Goal: Communication & Community: Participate in discussion

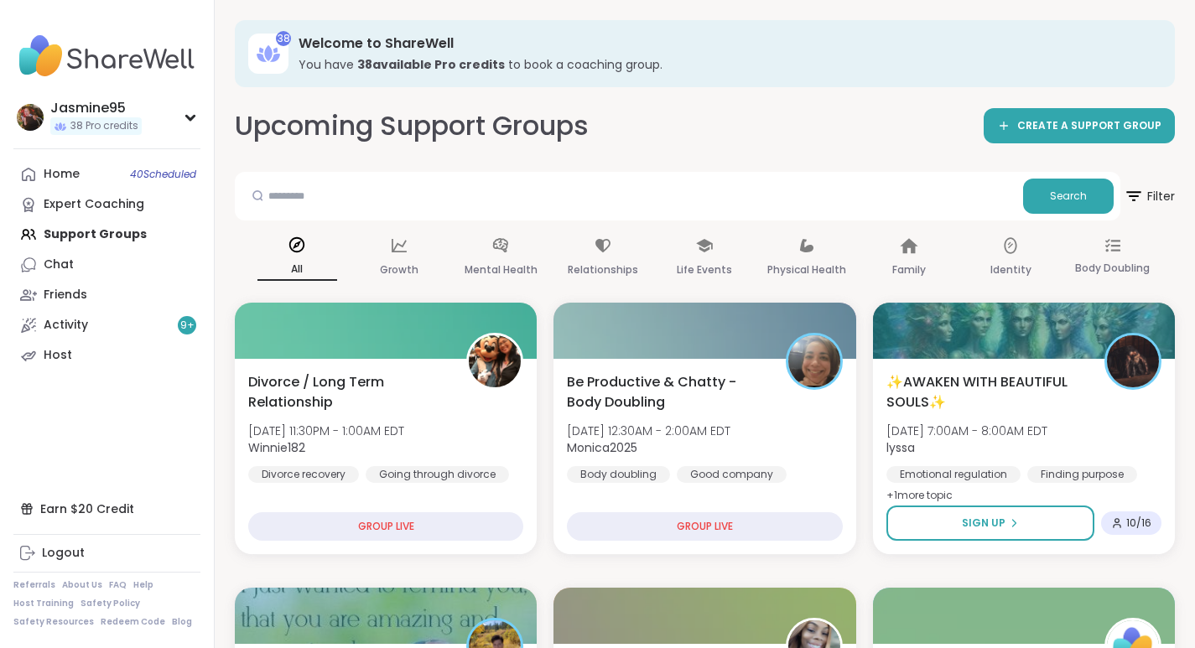
click at [70, 333] on div "Activity 9 +" at bounding box center [66, 325] width 44 height 17
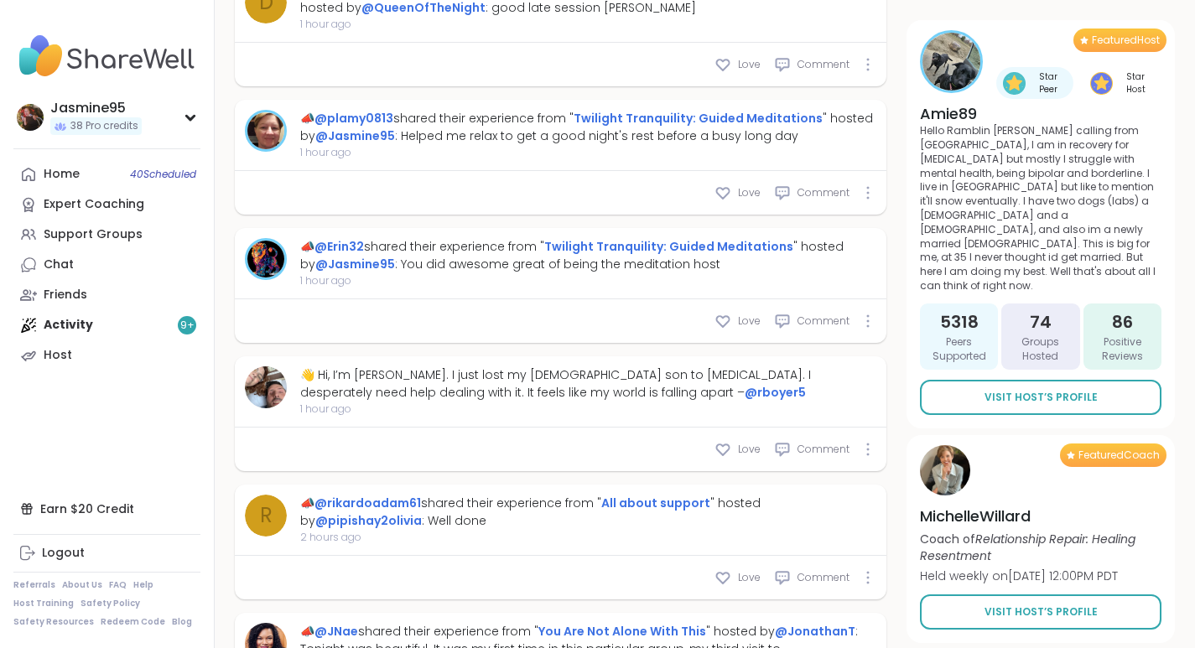
scroll to position [2138, 0]
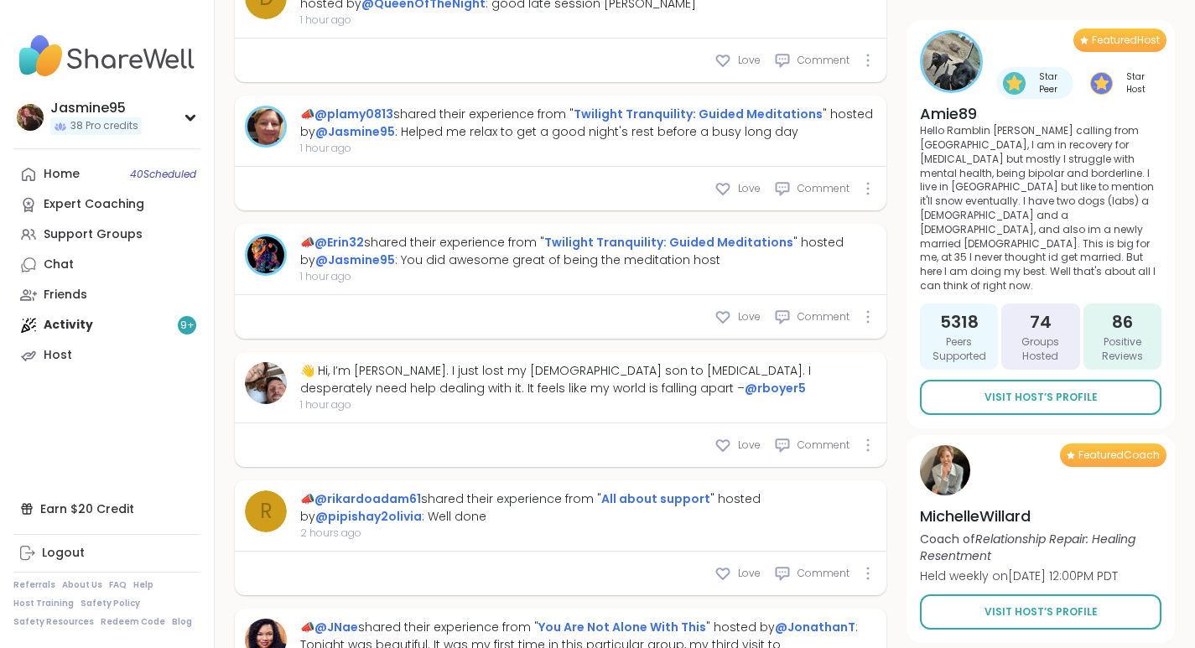
click at [744, 210] on div "Love Comment" at bounding box center [560, 189] width 651 height 44
click at [750, 196] on span "Love" at bounding box center [749, 188] width 23 height 15
click at [742, 324] on span "Love" at bounding box center [749, 316] width 23 height 15
type textarea "*"
click at [106, 238] on div "Support Groups" at bounding box center [93, 234] width 99 height 17
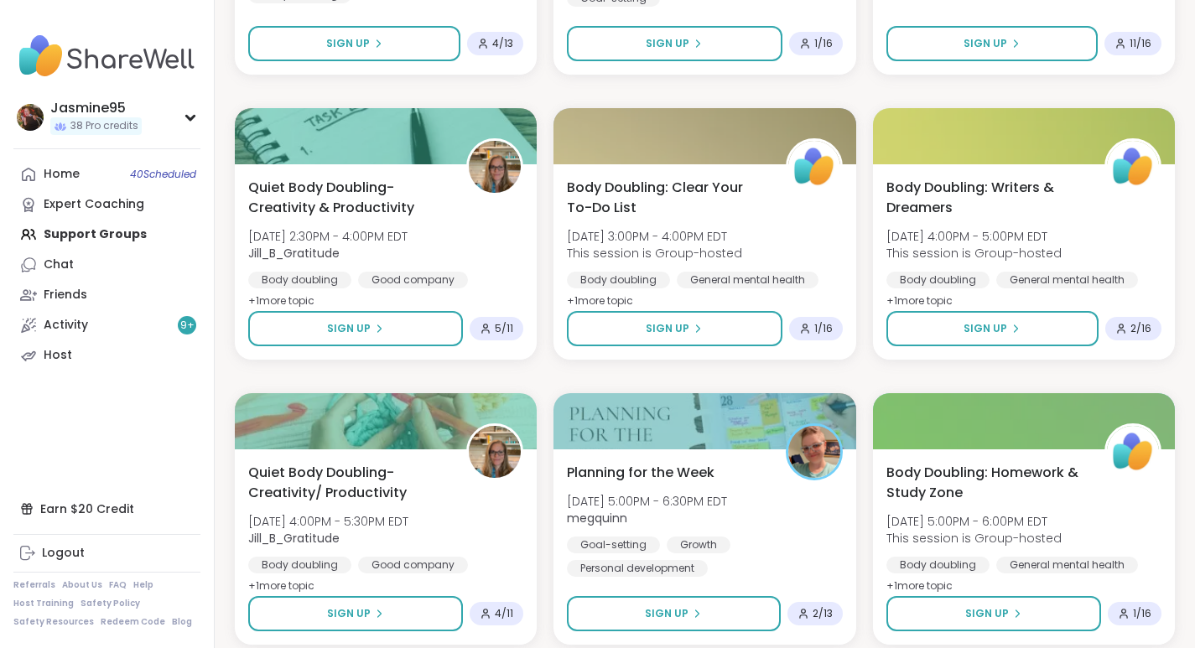
scroll to position [3110, 0]
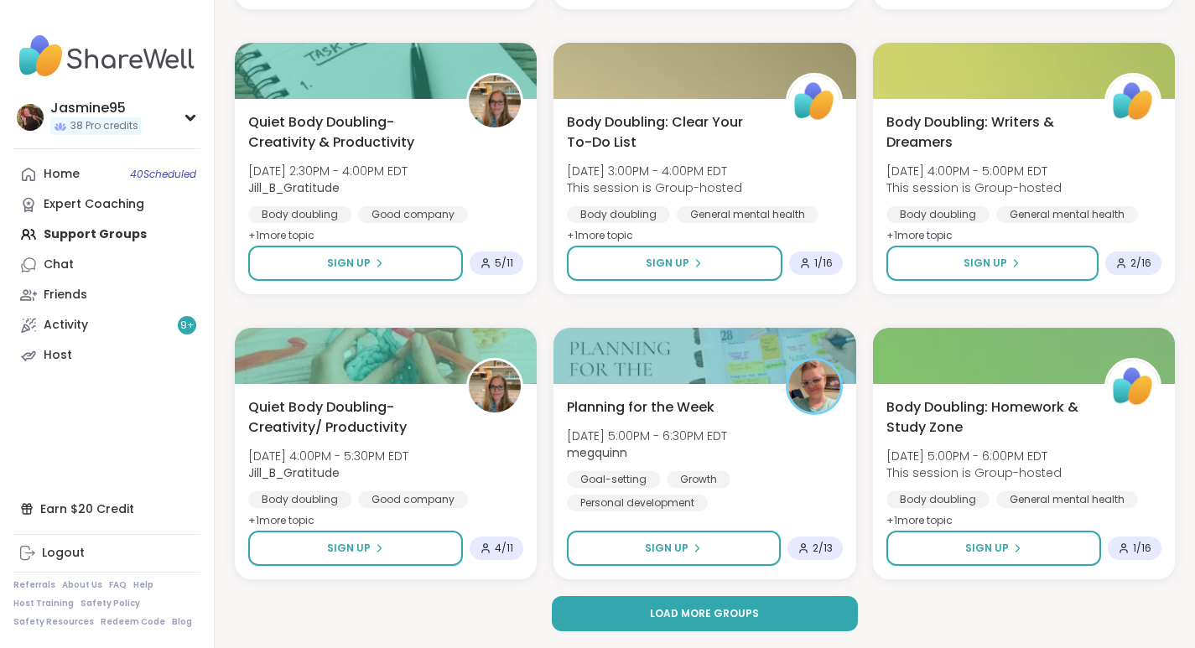
click at [710, 615] on span "Load more groups" at bounding box center [704, 613] width 109 height 15
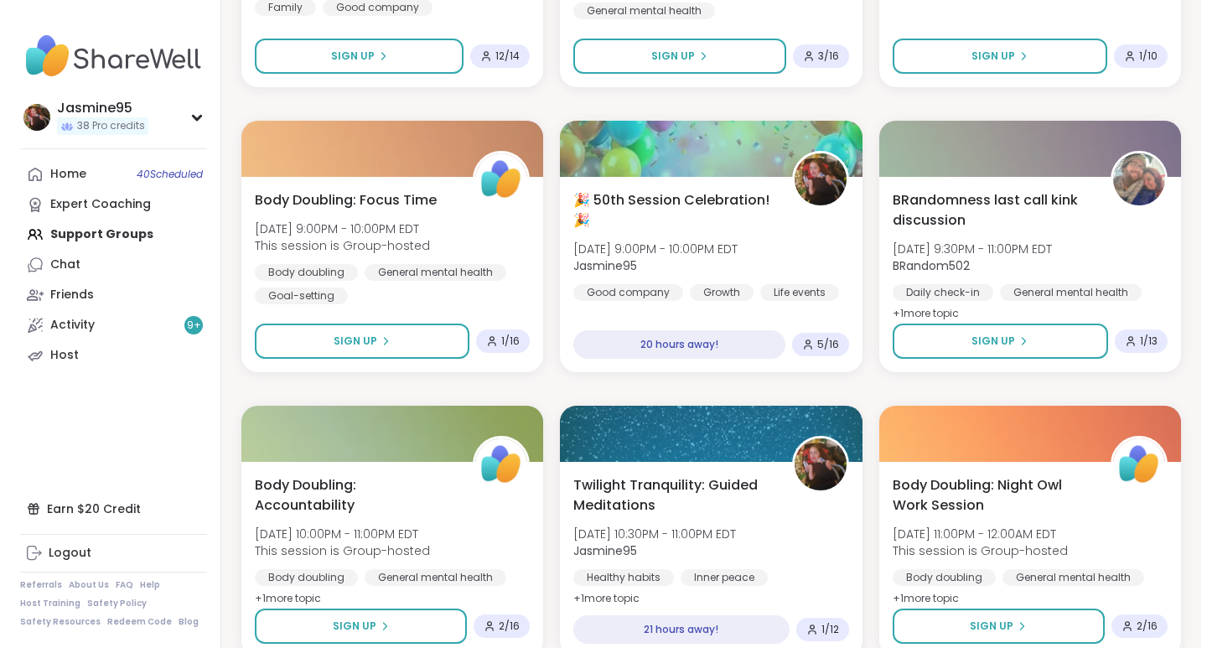
scroll to position [5028, 0]
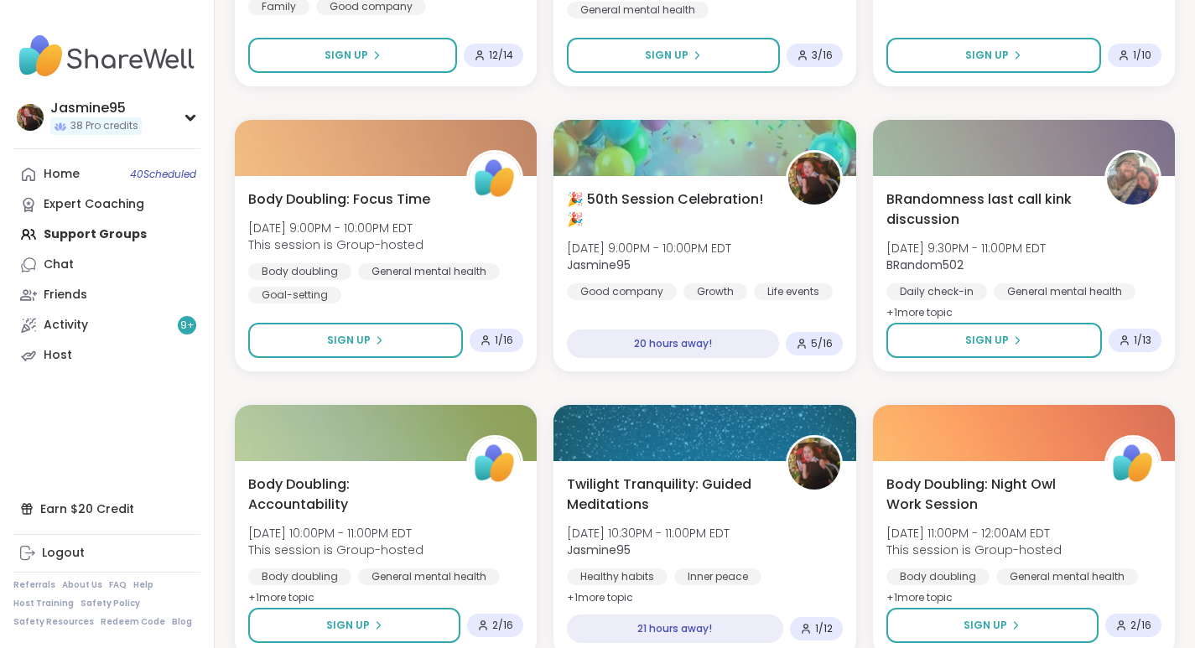
click at [661, 251] on span "[DATE] 9:00PM - 10:00PM EDT" at bounding box center [649, 248] width 164 height 17
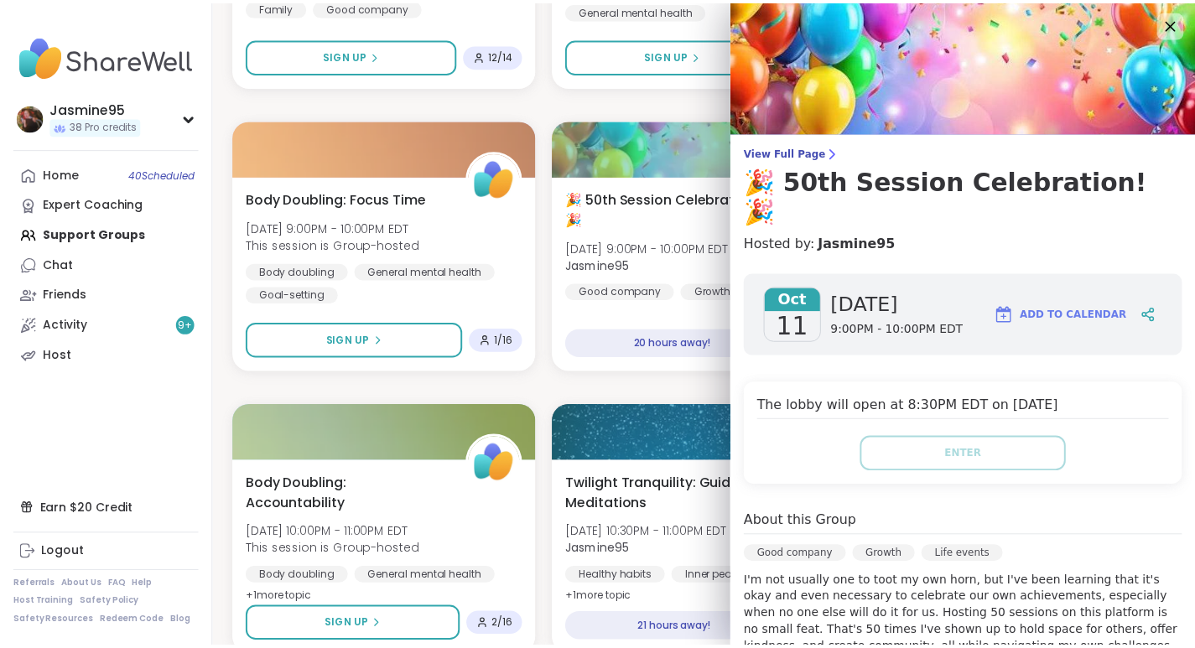
scroll to position [2, 0]
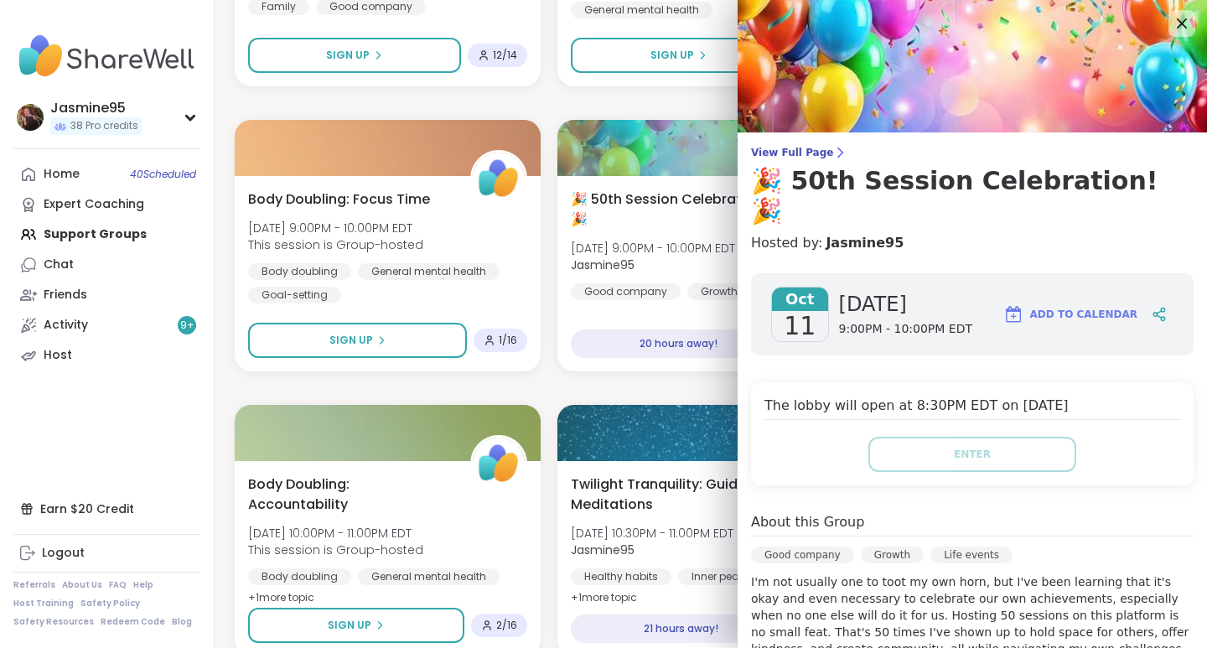
click at [1172, 19] on icon at bounding box center [1182, 23] width 20 height 20
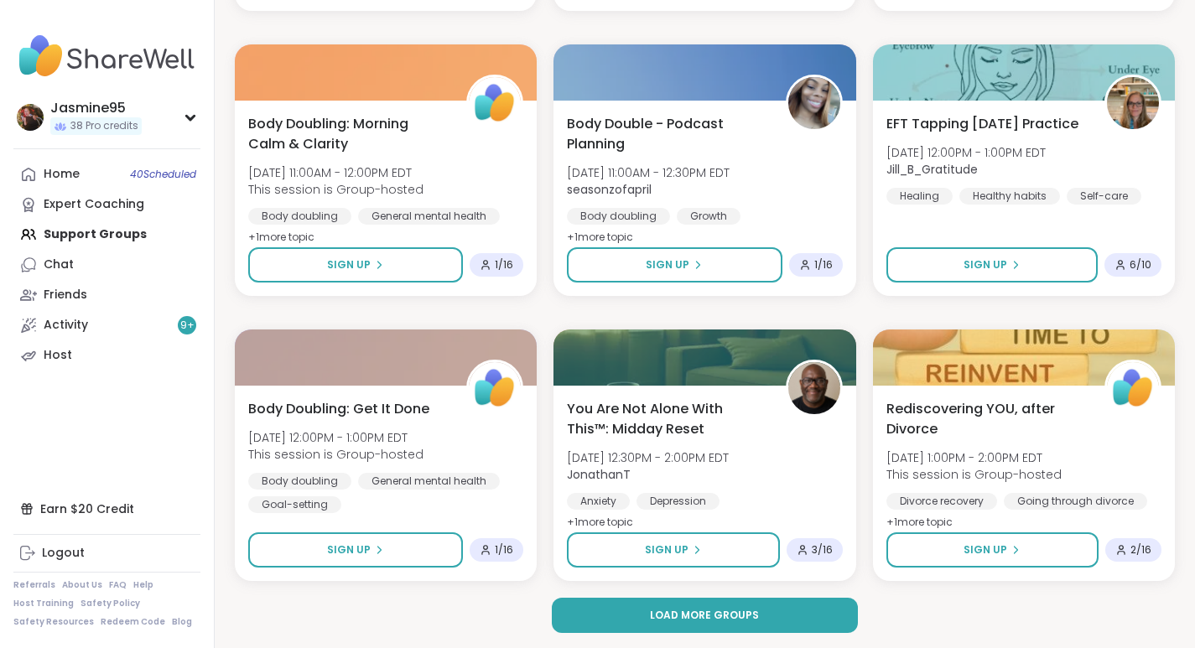
scroll to position [6530, 0]
